Goal: Information Seeking & Learning: Learn about a topic

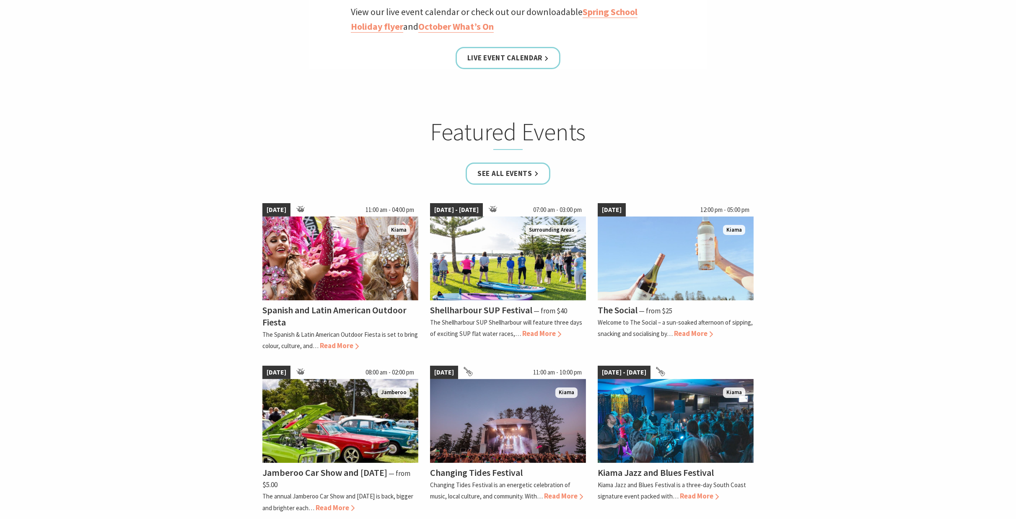
scroll to position [545, 0]
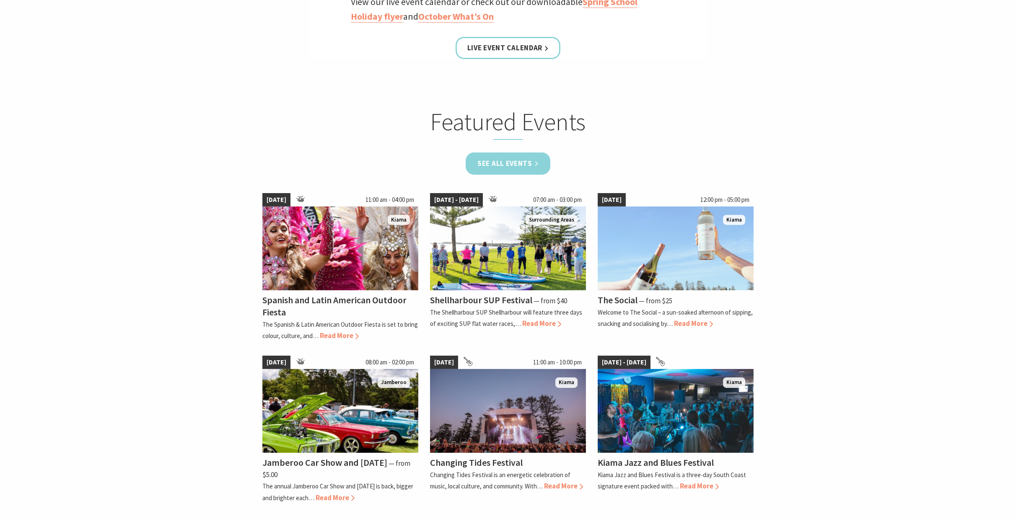
click at [485, 167] on link "See all Events" at bounding box center [508, 164] width 85 height 22
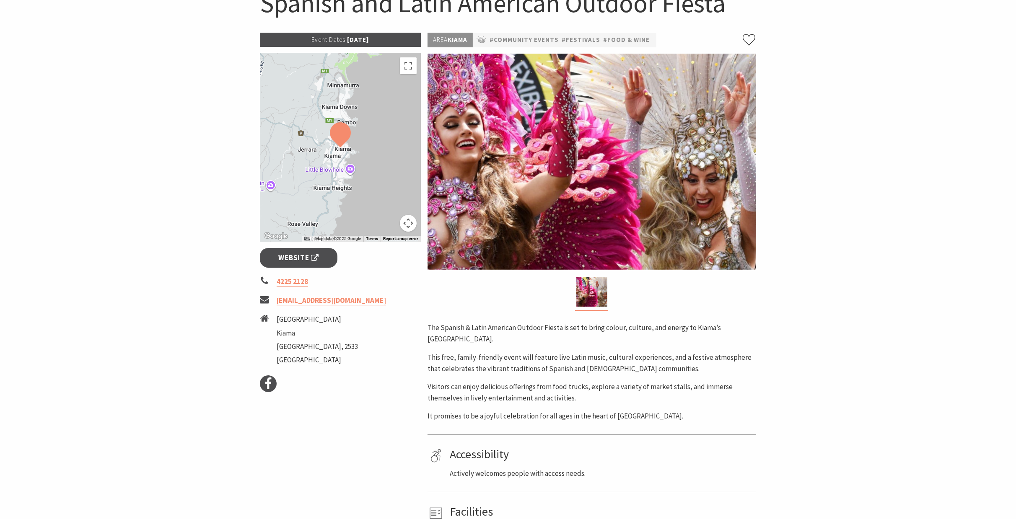
scroll to position [84, 0]
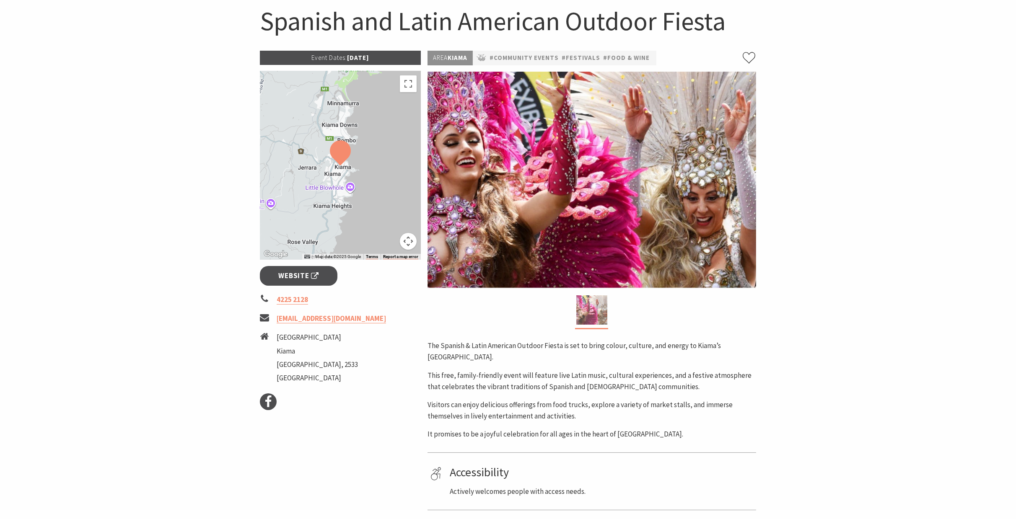
click at [590, 314] on img at bounding box center [591, 309] width 31 height 29
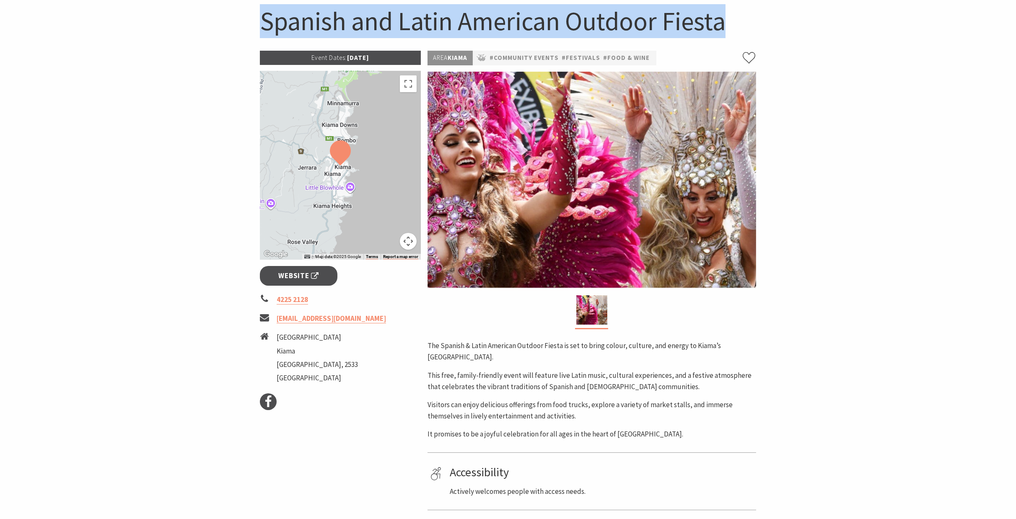
drag, startPoint x: 732, startPoint y: 27, endPoint x: 267, endPoint y: 25, distance: 465.2
click at [267, 25] on h1 "Spanish and Latin American Outdoor Fiesta" at bounding box center [508, 21] width 496 height 34
copy h1 "Spanish and Latin American Outdoor Fiesta"
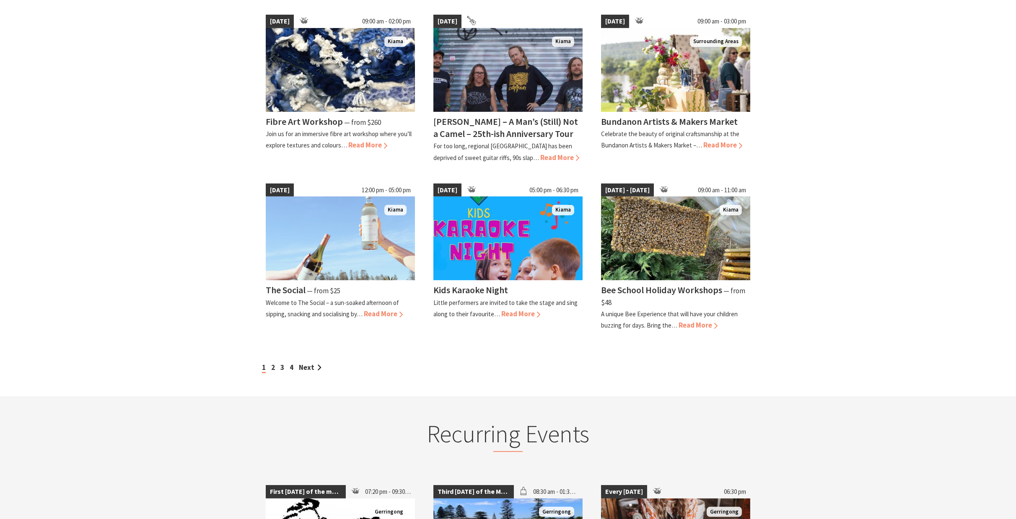
scroll to position [587, 0]
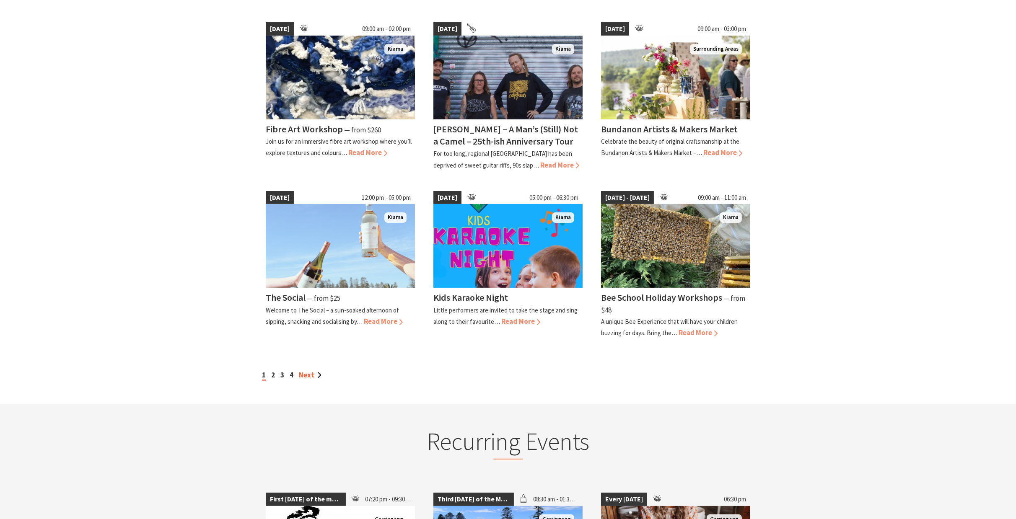
click at [307, 377] on link "Next" at bounding box center [310, 374] width 23 height 9
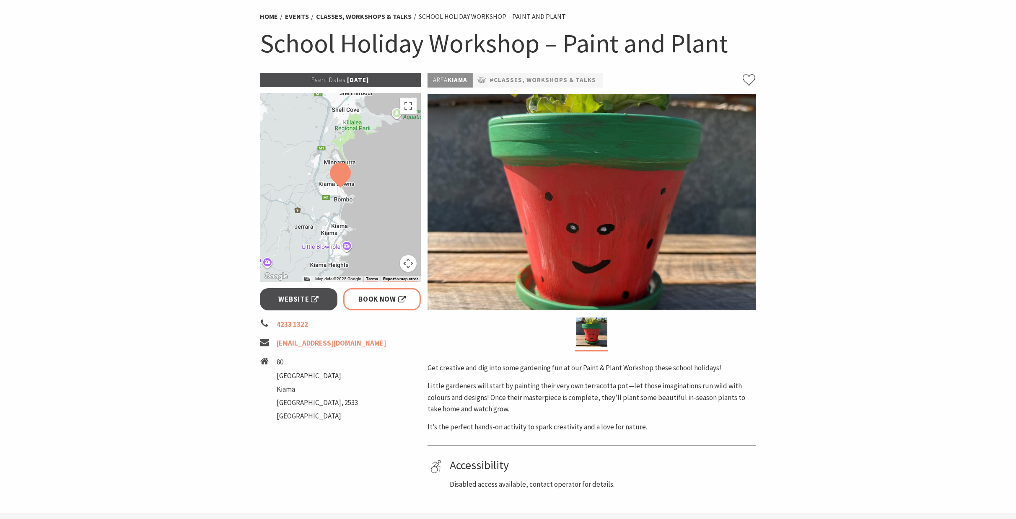
scroll to position [42, 0]
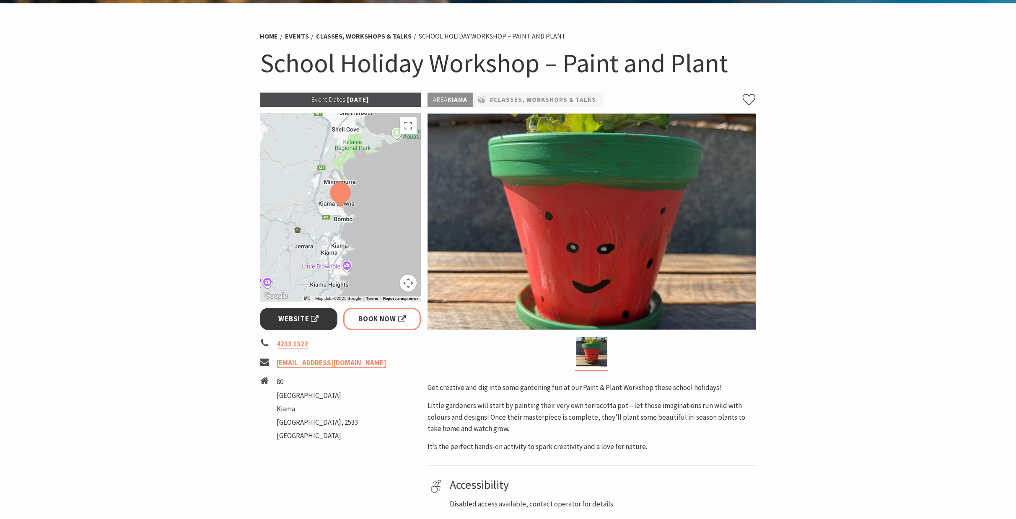
click at [283, 322] on span "Website" at bounding box center [299, 318] width 40 height 11
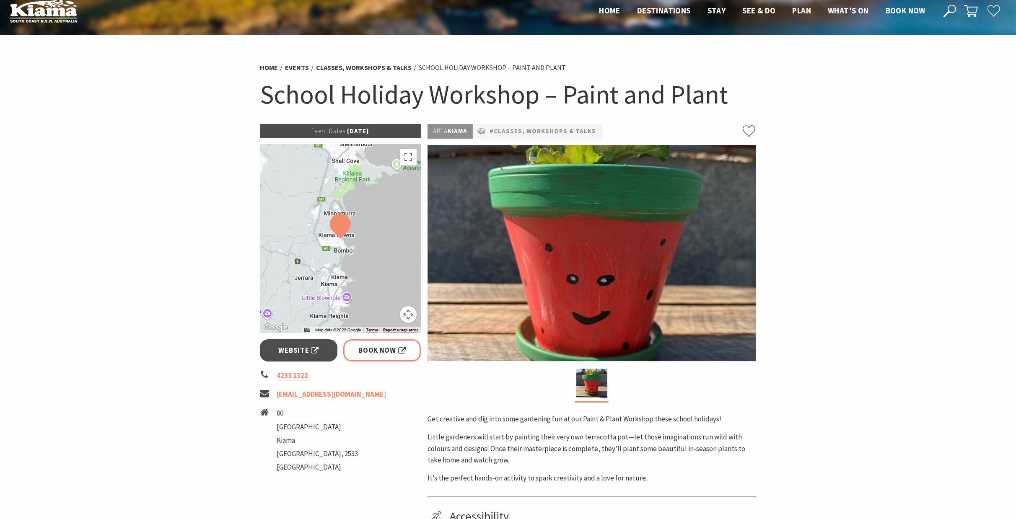
scroll to position [0, 0]
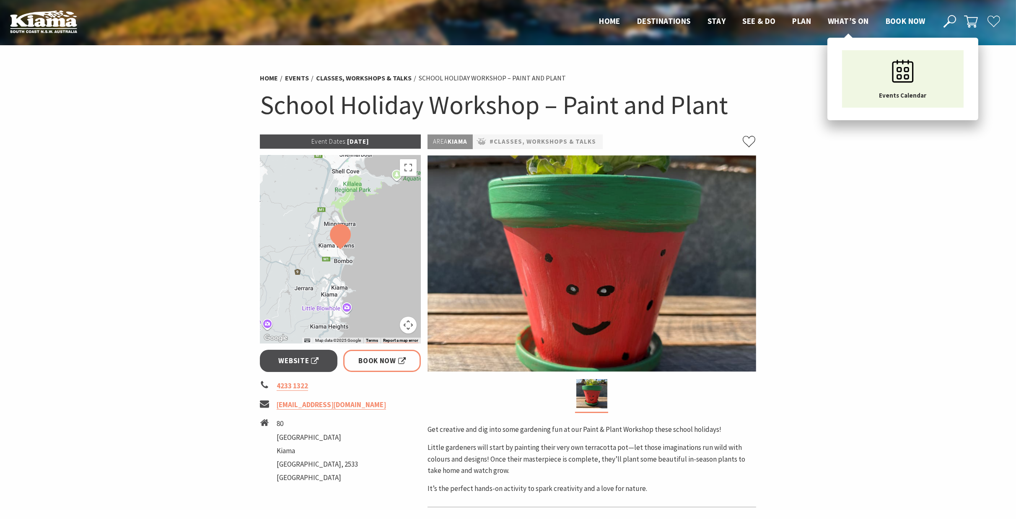
drag, startPoint x: 857, startPoint y: 15, endPoint x: 854, endPoint y: 18, distance: 4.7
click at [857, 15] on li "What’s On Events Calendar" at bounding box center [848, 21] width 41 height 13
click at [851, 22] on span "What’s On" at bounding box center [848, 21] width 41 height 10
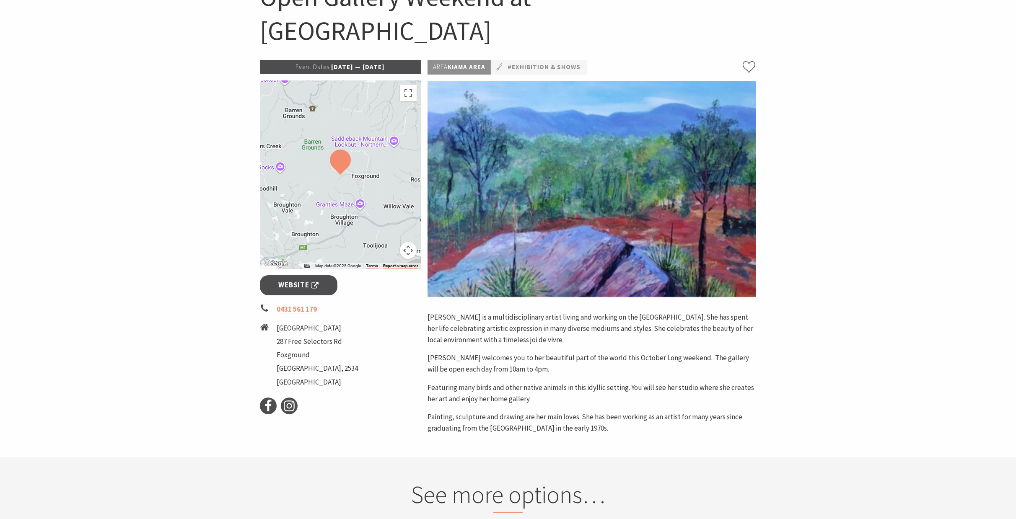
scroll to position [42, 0]
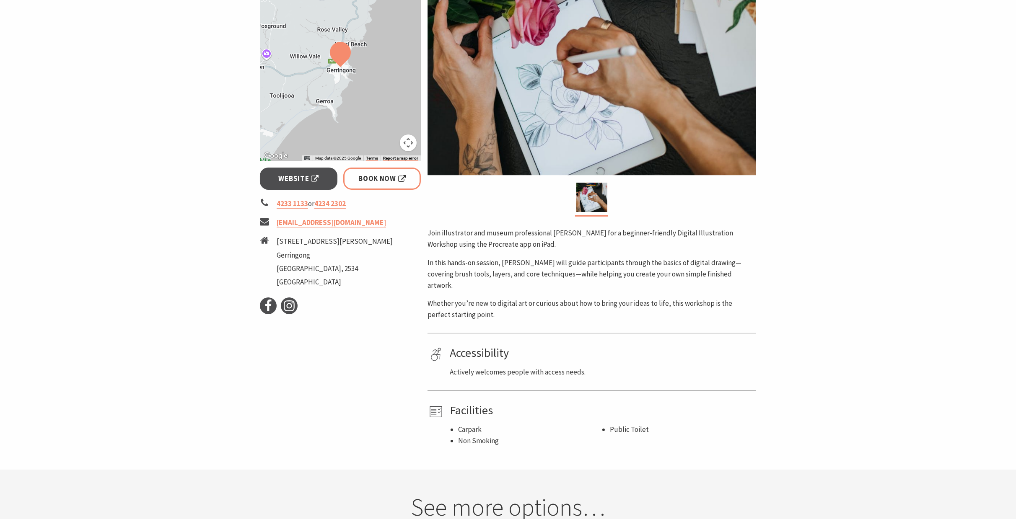
scroll to position [210, 0]
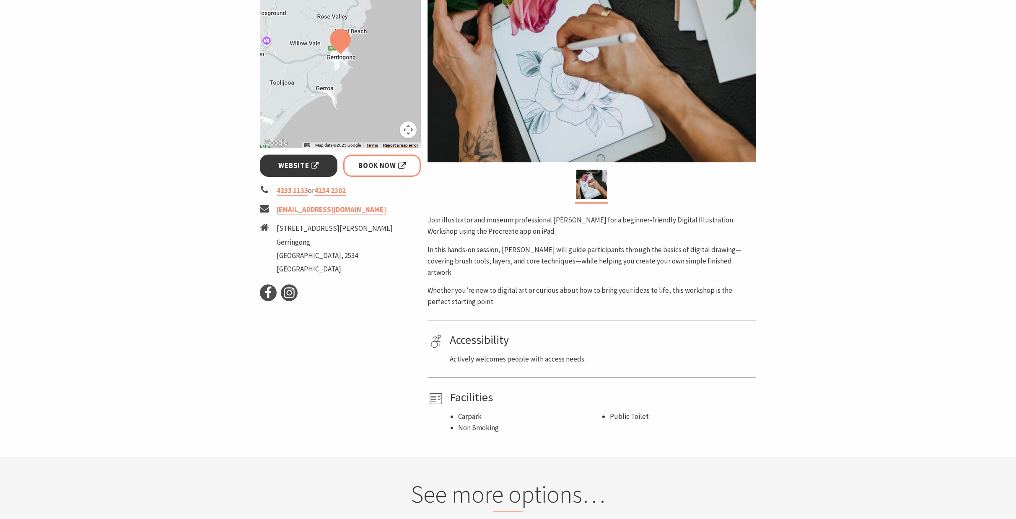
click at [295, 167] on span "Website" at bounding box center [299, 165] width 40 height 11
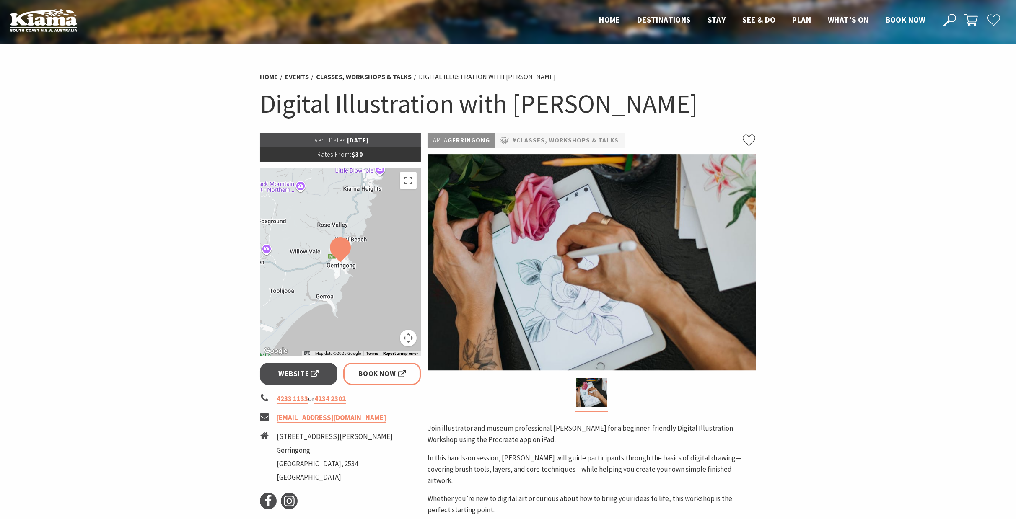
scroll to position [0, 0]
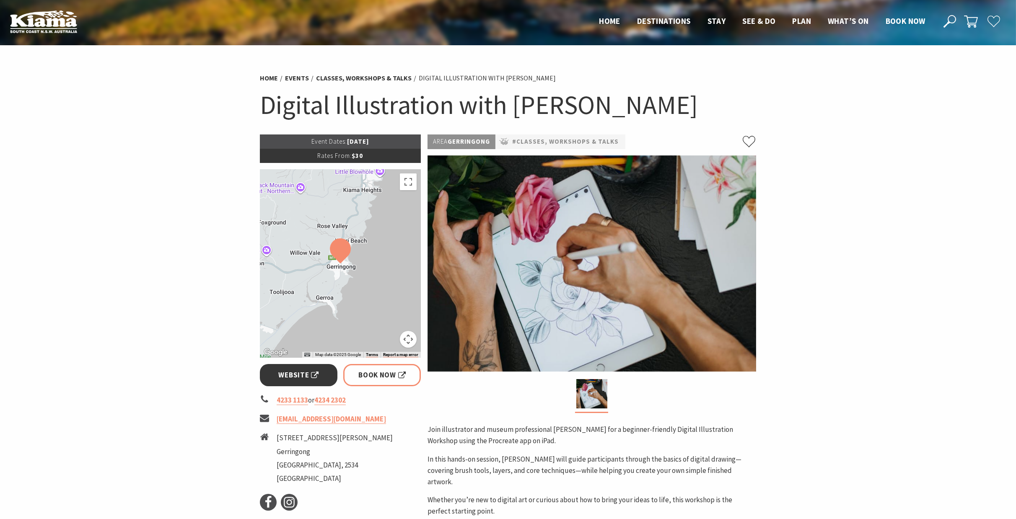
click at [296, 379] on span "Website" at bounding box center [299, 375] width 40 height 11
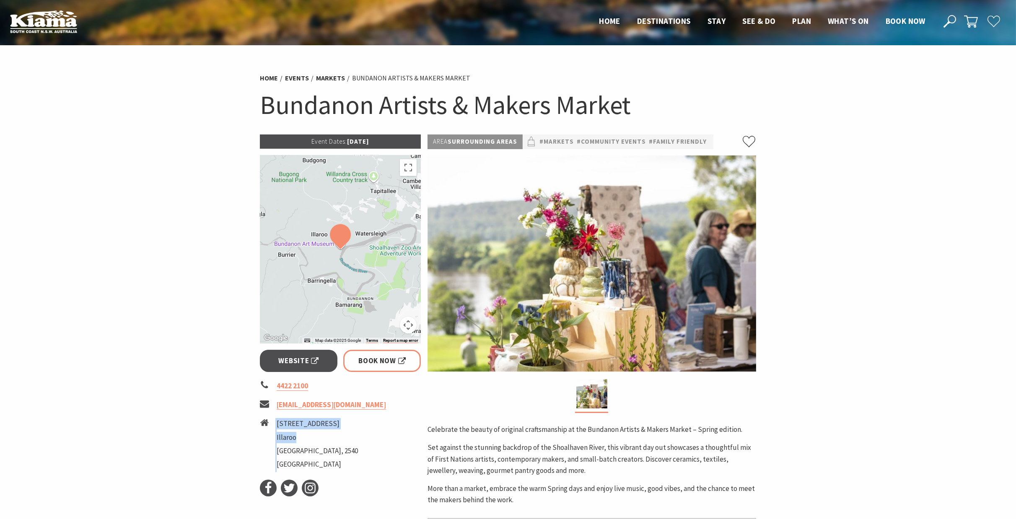
drag, startPoint x: 309, startPoint y: 439, endPoint x: 275, endPoint y: 438, distance: 33.5
click at [275, 438] on li "[STREET_ADDRESS]" at bounding box center [340, 445] width 161 height 54
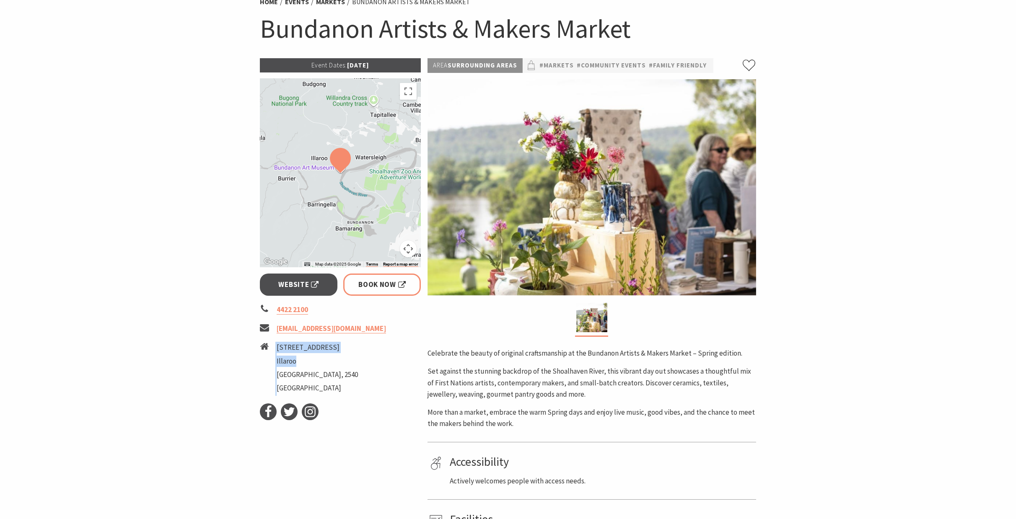
scroll to position [84, 0]
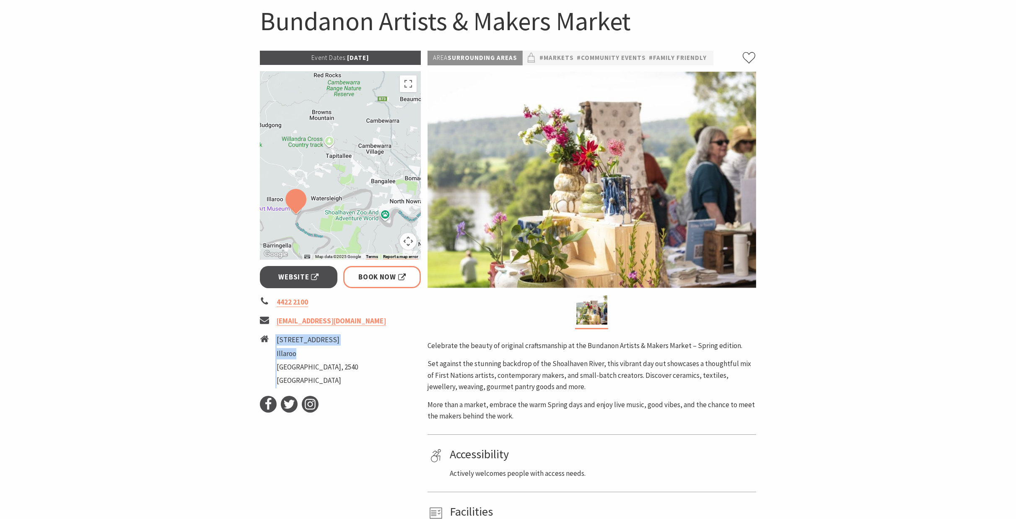
drag, startPoint x: 384, startPoint y: 182, endPoint x: 339, endPoint y: 229, distance: 64.6
click at [338, 231] on div at bounding box center [340, 165] width 161 height 189
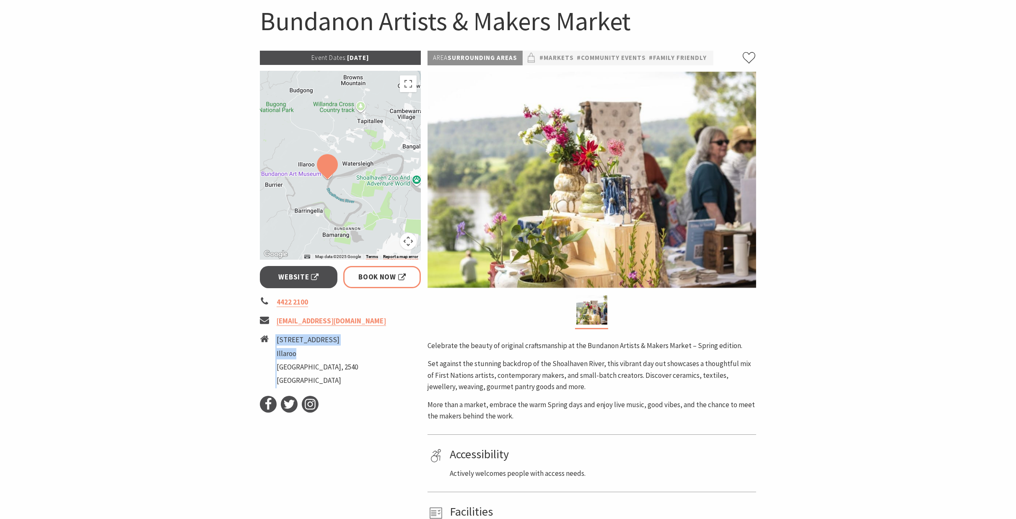
drag, startPoint x: 380, startPoint y: 185, endPoint x: 412, endPoint y: 150, distance: 47.2
click at [412, 150] on div at bounding box center [340, 165] width 161 height 189
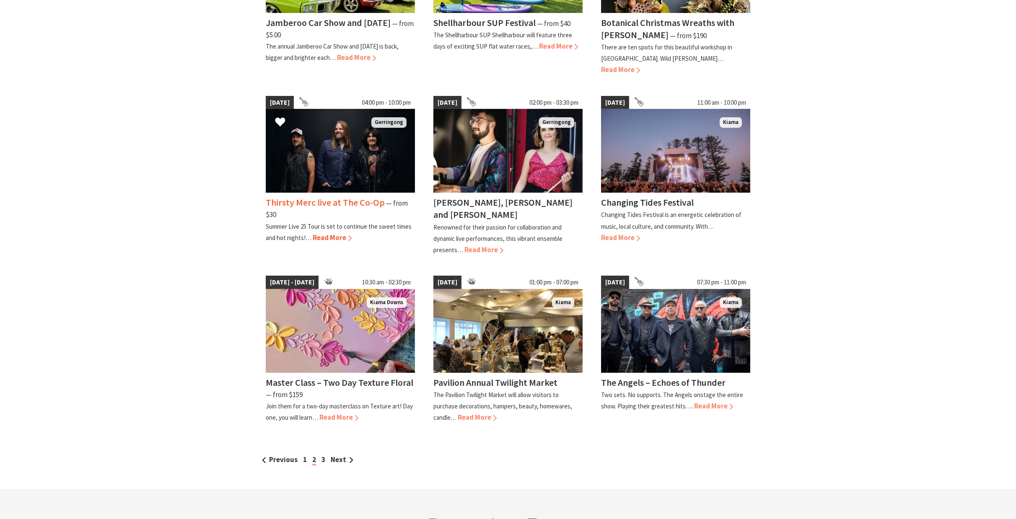
scroll to position [545, 0]
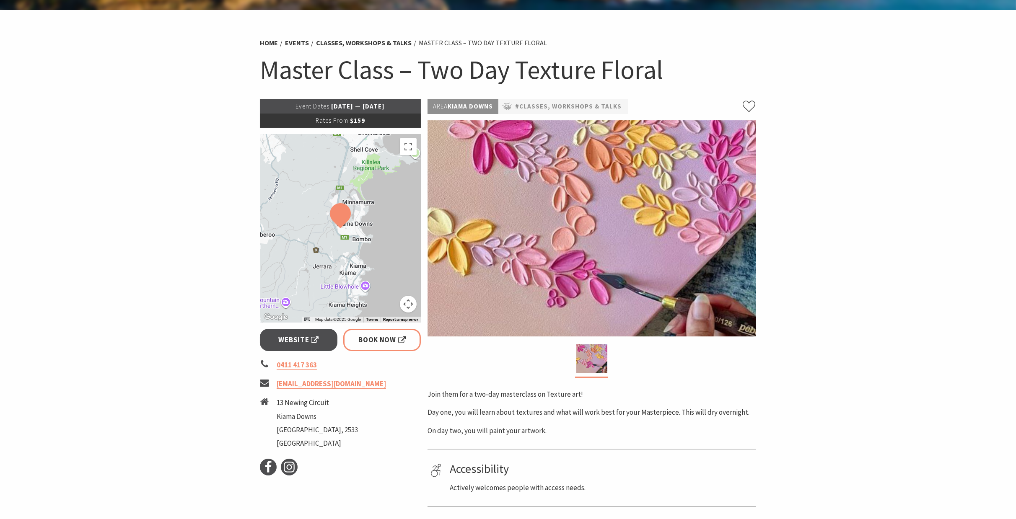
scroll to position [42, 0]
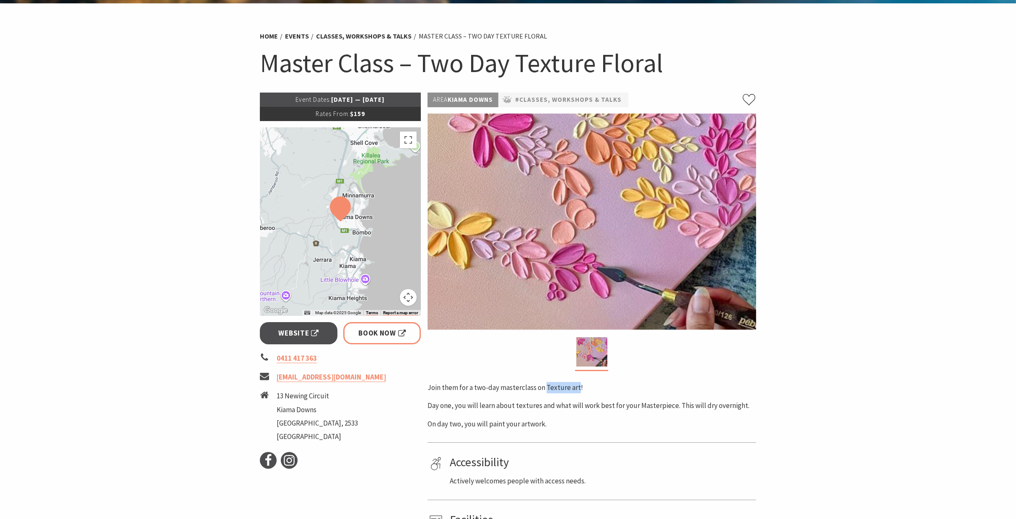
drag, startPoint x: 578, startPoint y: 388, endPoint x: 546, endPoint y: 389, distance: 31.9
click at [546, 389] on p "Join them for a two-day masterclass on Texture art!" at bounding box center [591, 387] width 329 height 11
click at [291, 334] on span "Website" at bounding box center [299, 333] width 40 height 11
drag, startPoint x: 664, startPoint y: 60, endPoint x: 520, endPoint y: 73, distance: 144.7
click at [520, 73] on h1 "Master Class – Two Day Texture Floral" at bounding box center [508, 63] width 496 height 34
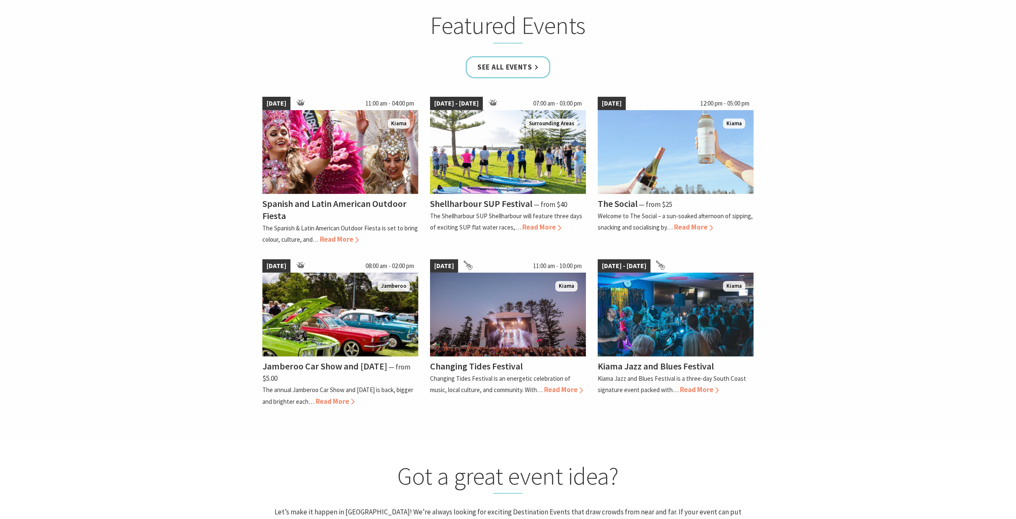
scroll to position [629, 0]
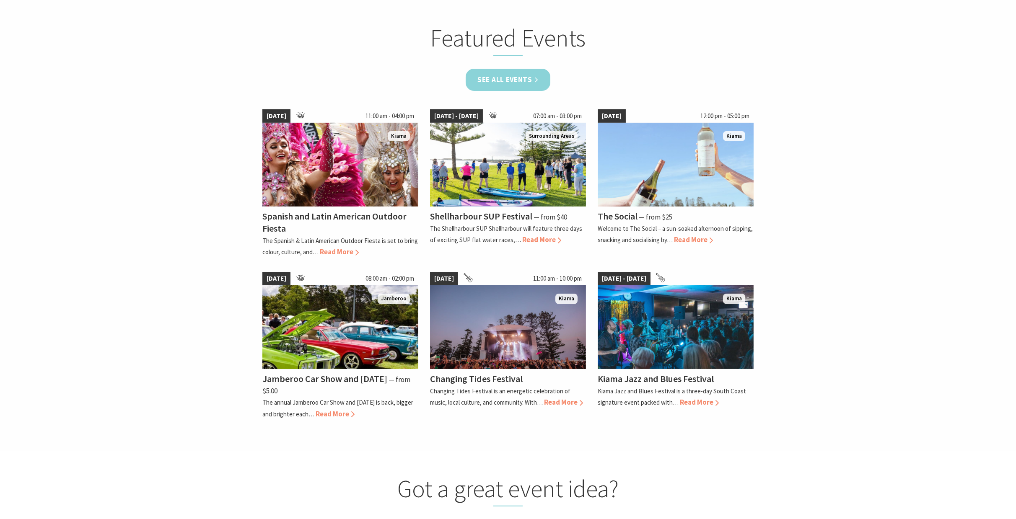
click at [524, 80] on link "See all Events" at bounding box center [508, 80] width 85 height 22
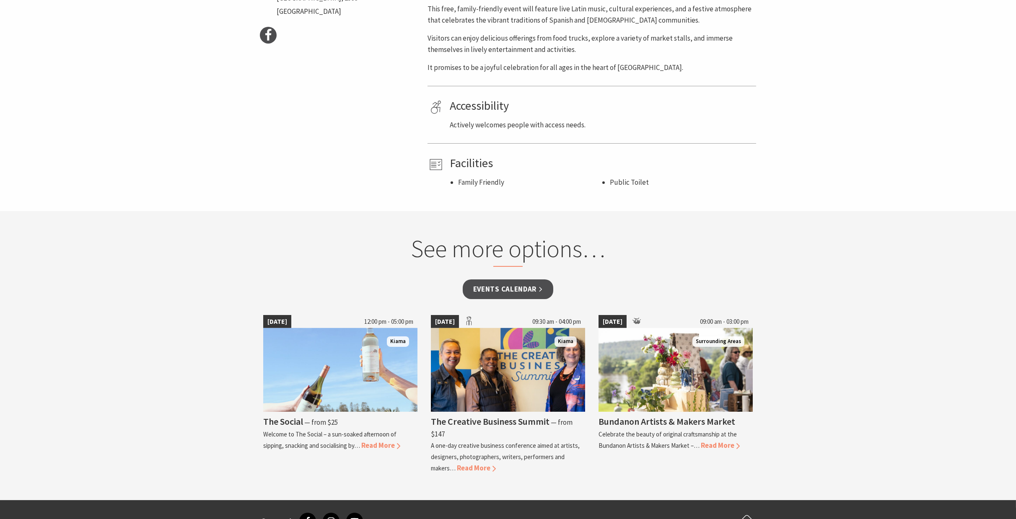
scroll to position [545, 0]
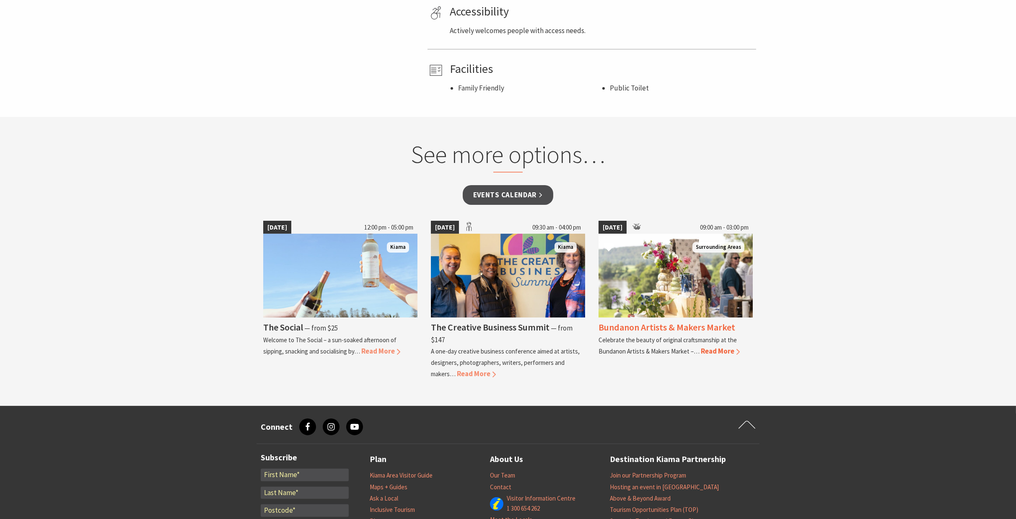
click at [638, 324] on h4 "Bundanon Artists & Makers Market" at bounding box center [666, 327] width 137 height 12
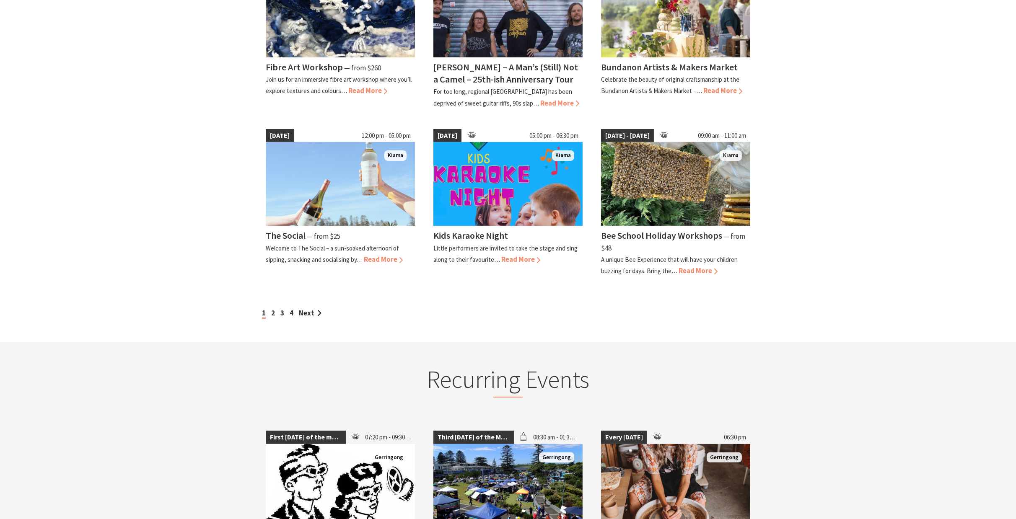
scroll to position [712, 0]
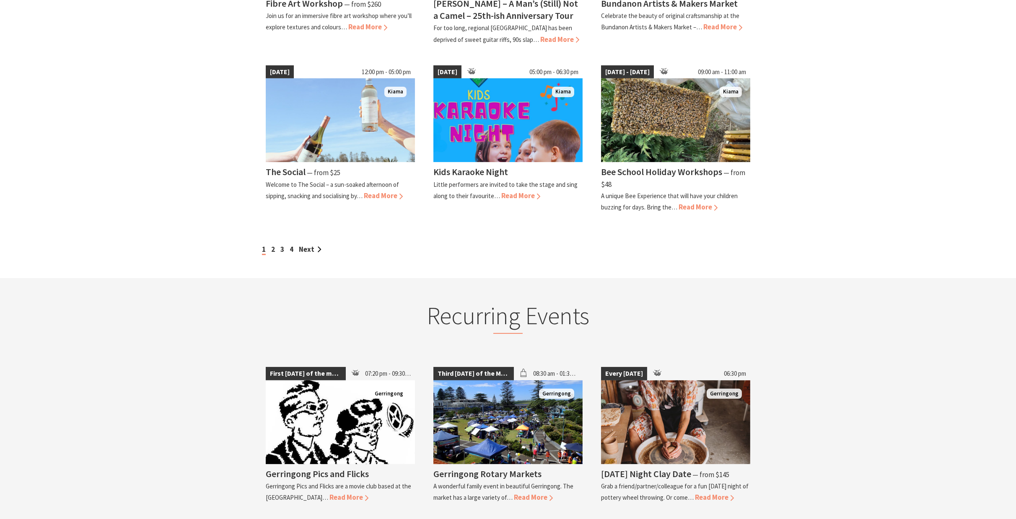
click at [275, 252] on div "1 2 3 4 Next" at bounding box center [508, 249] width 496 height 11
click at [270, 249] on div "1 2 3 4 Next" at bounding box center [508, 249] width 496 height 11
drag, startPoint x: 452, startPoint y: 383, endPoint x: 306, endPoint y: 249, distance: 198.7
click at [306, 249] on link "Next" at bounding box center [310, 249] width 23 height 9
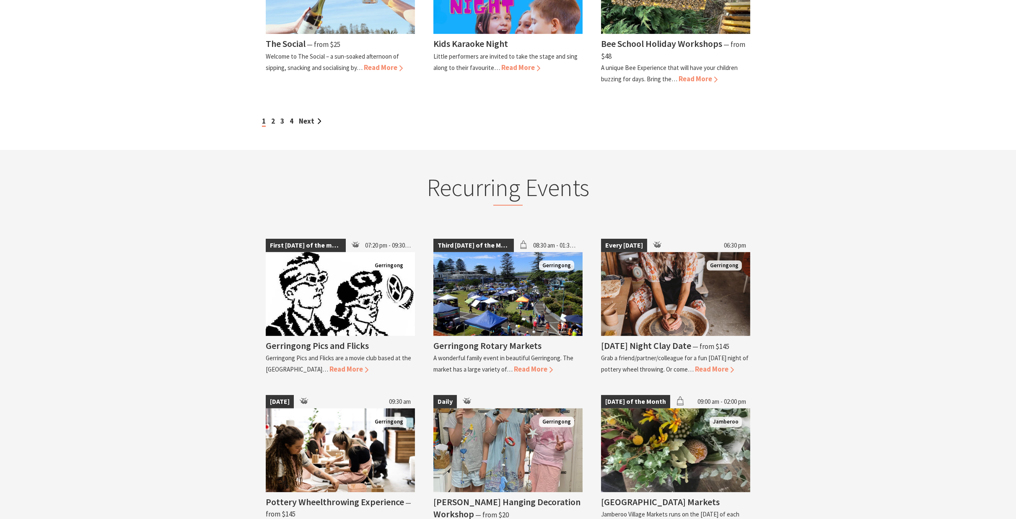
scroll to position [922, 0]
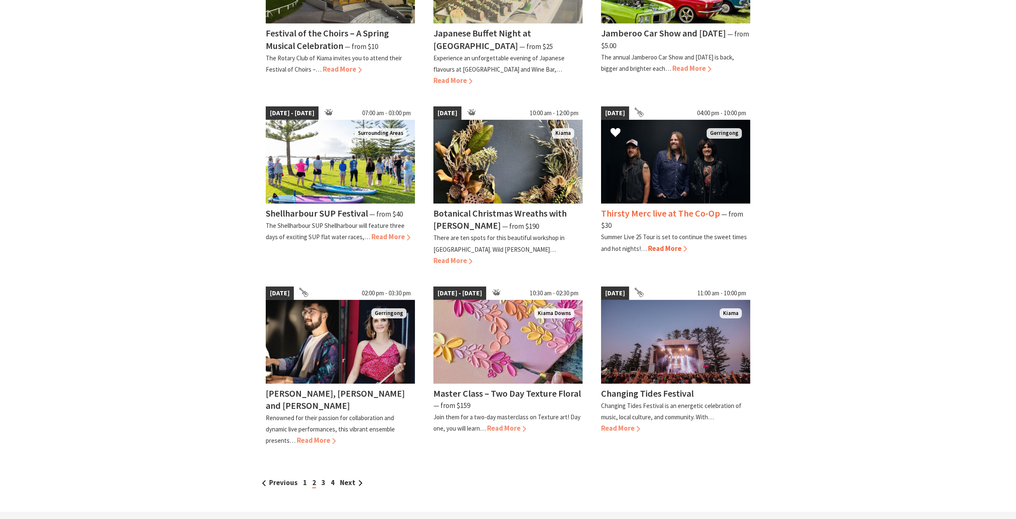
scroll to position [503, 0]
click at [349, 478] on link "Next" at bounding box center [351, 482] width 23 height 9
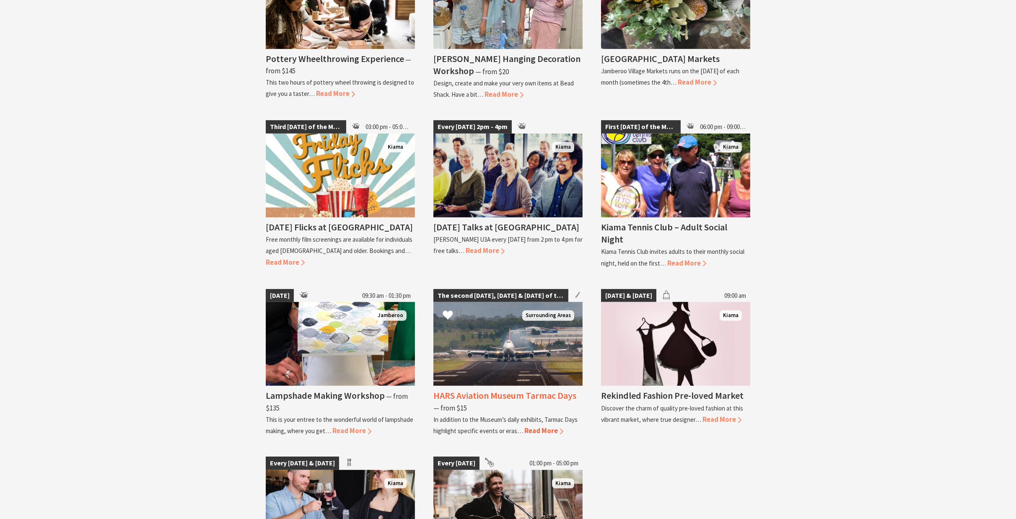
scroll to position [1509, 0]
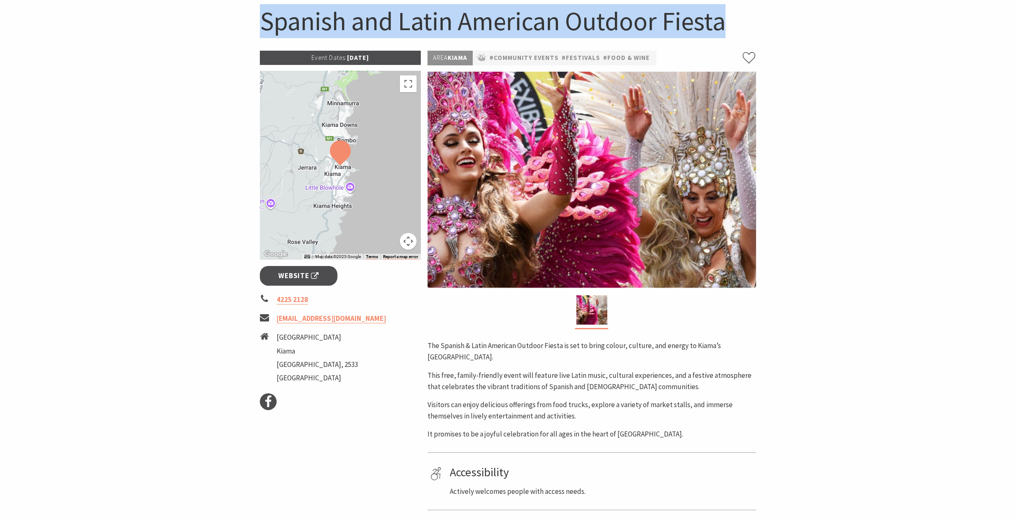
scroll to position [84, 0]
